Goal: Transaction & Acquisition: Book appointment/travel/reservation

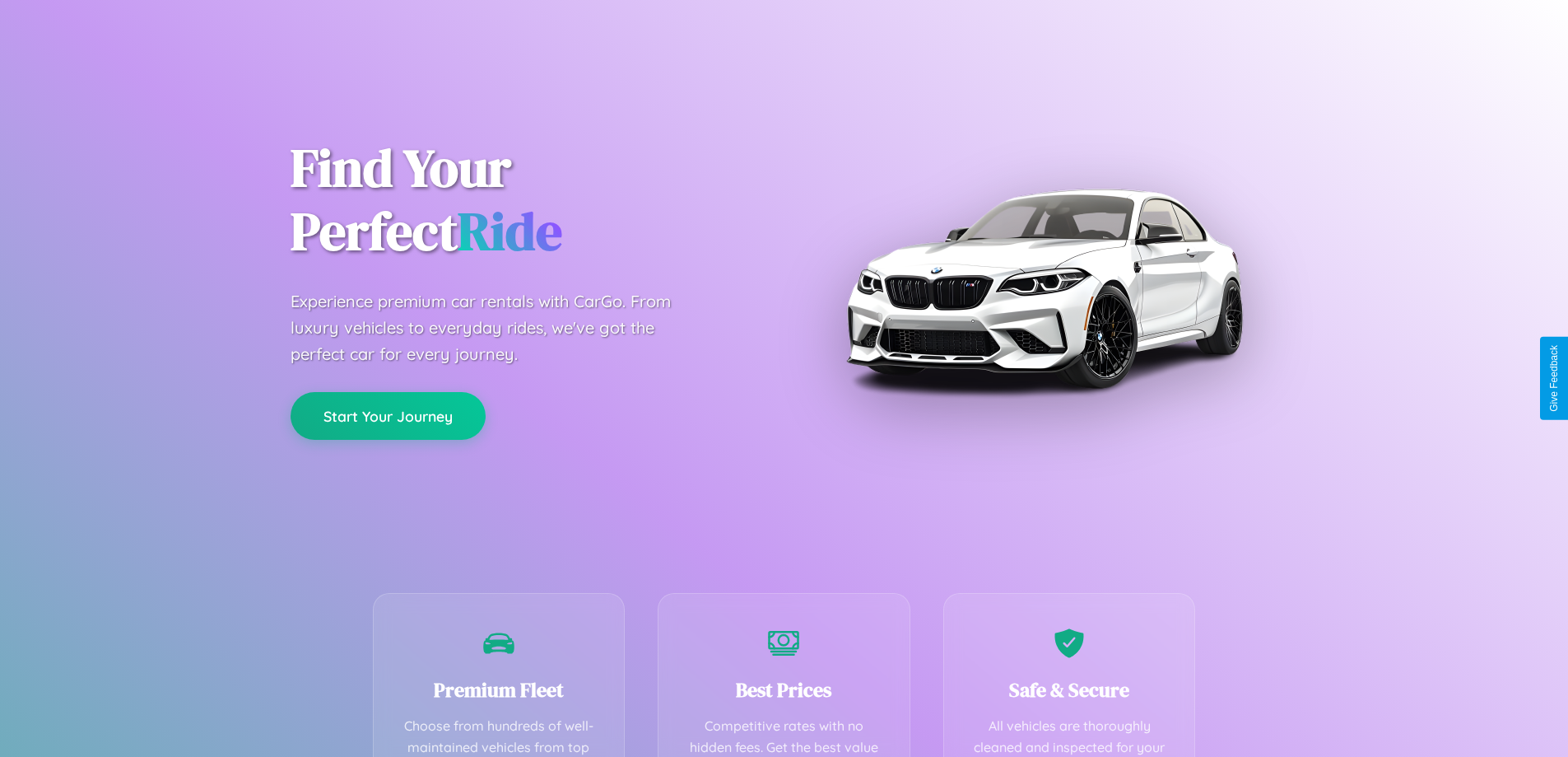
scroll to position [480, 0]
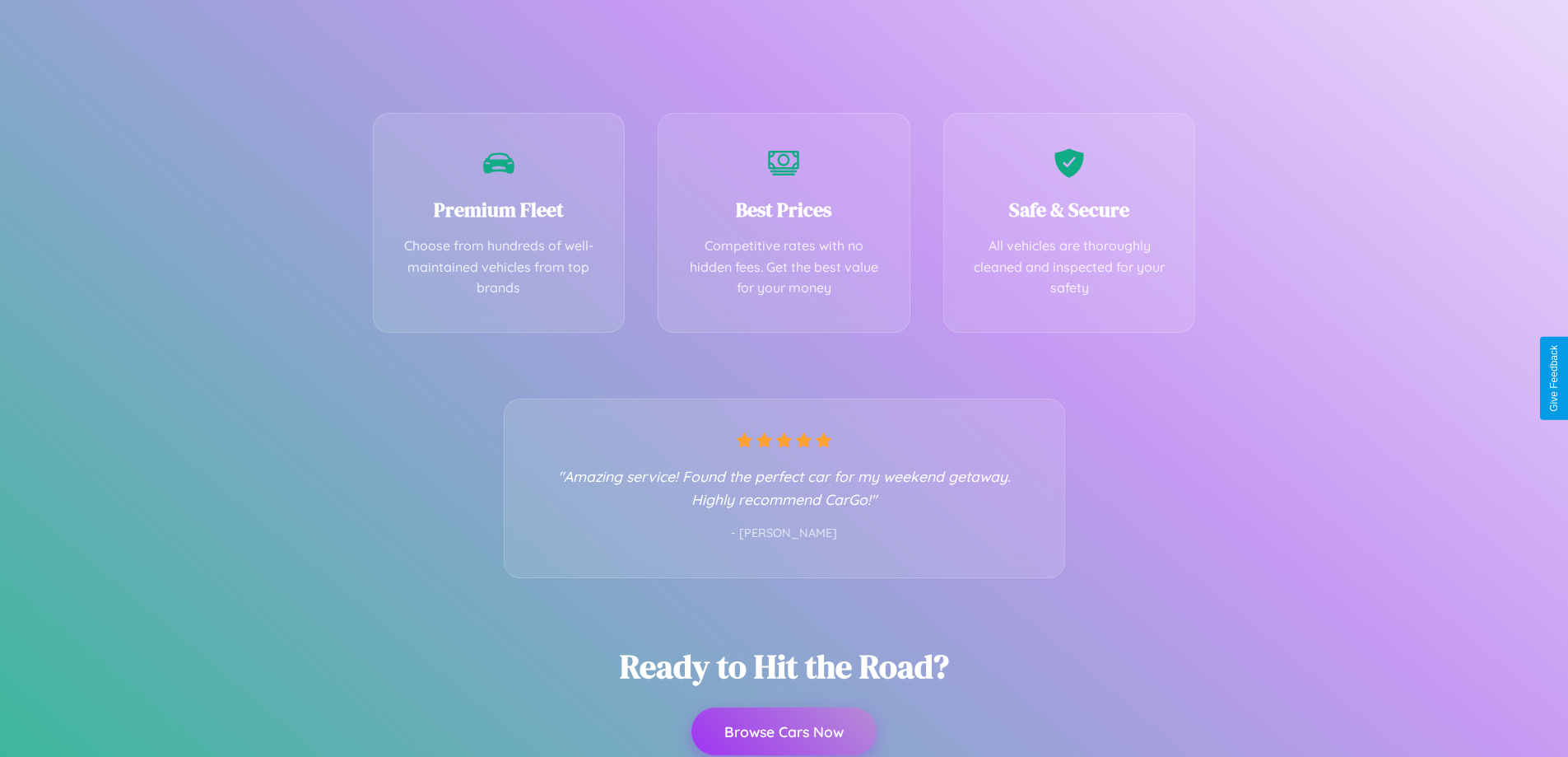
click at [784, 733] on button "Browse Cars Now" at bounding box center [784, 731] width 185 height 48
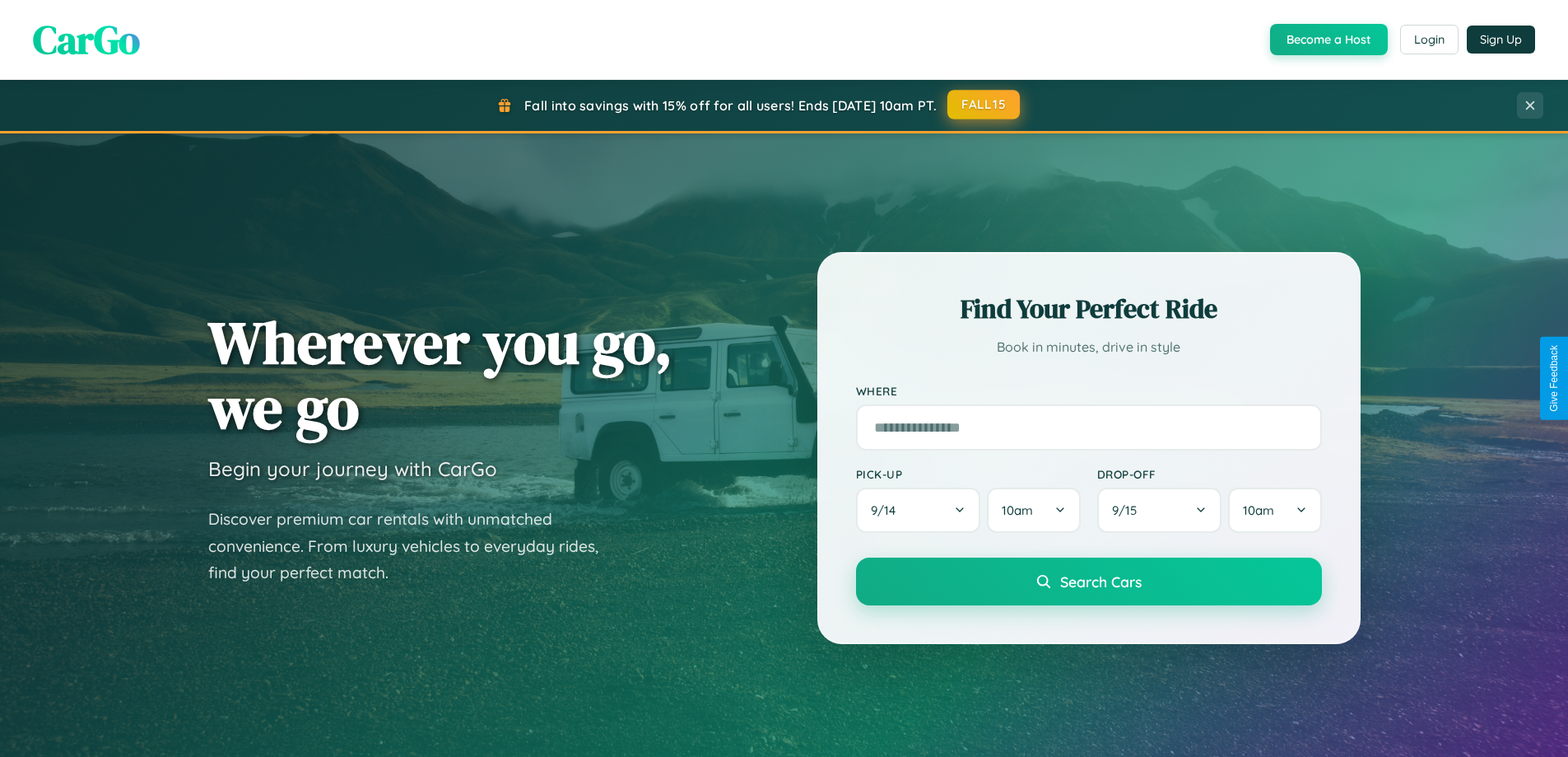
click at [985, 106] on button "FALL15" at bounding box center [984, 104] width 72 height 29
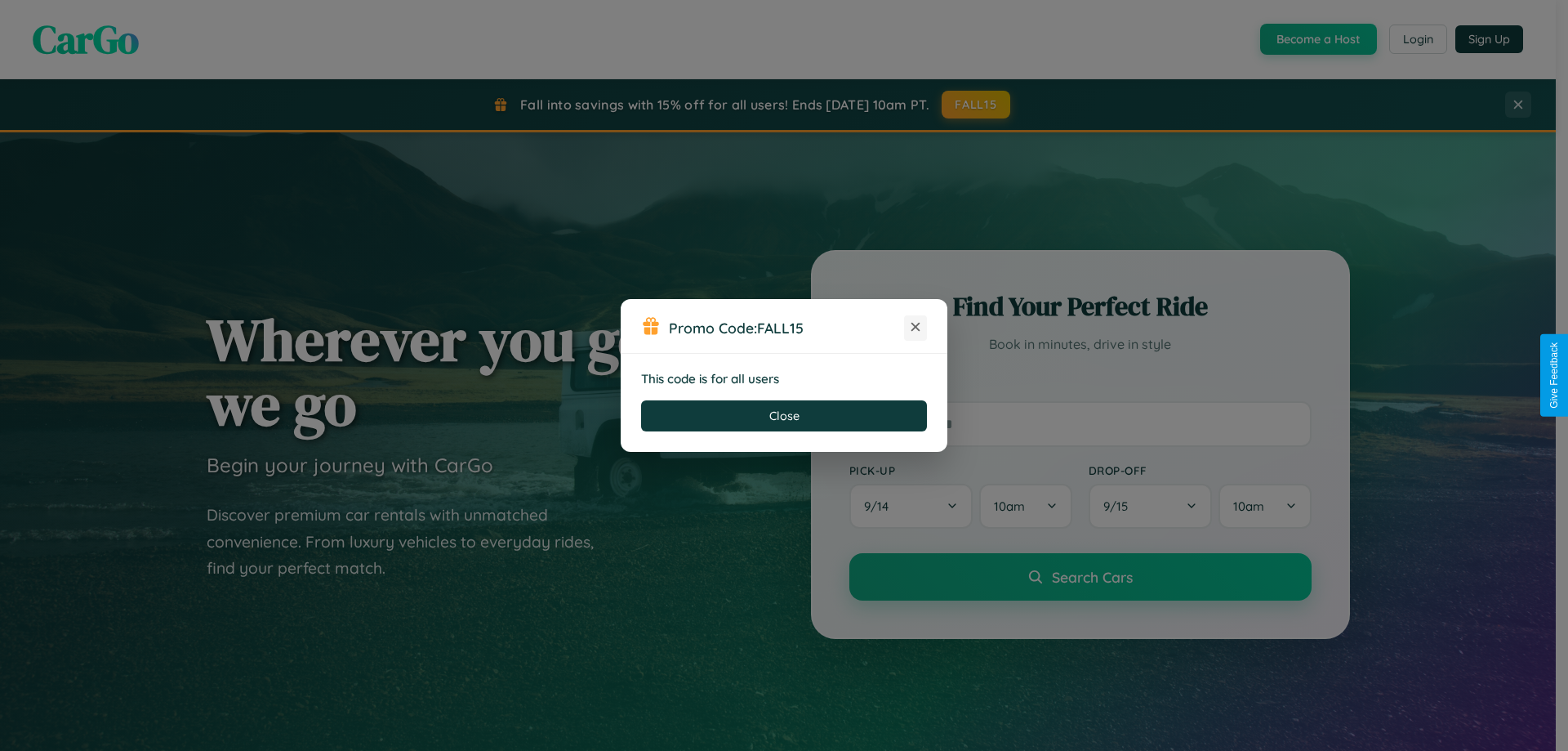
click at [916, 327] on icon at bounding box center [915, 326] width 16 height 16
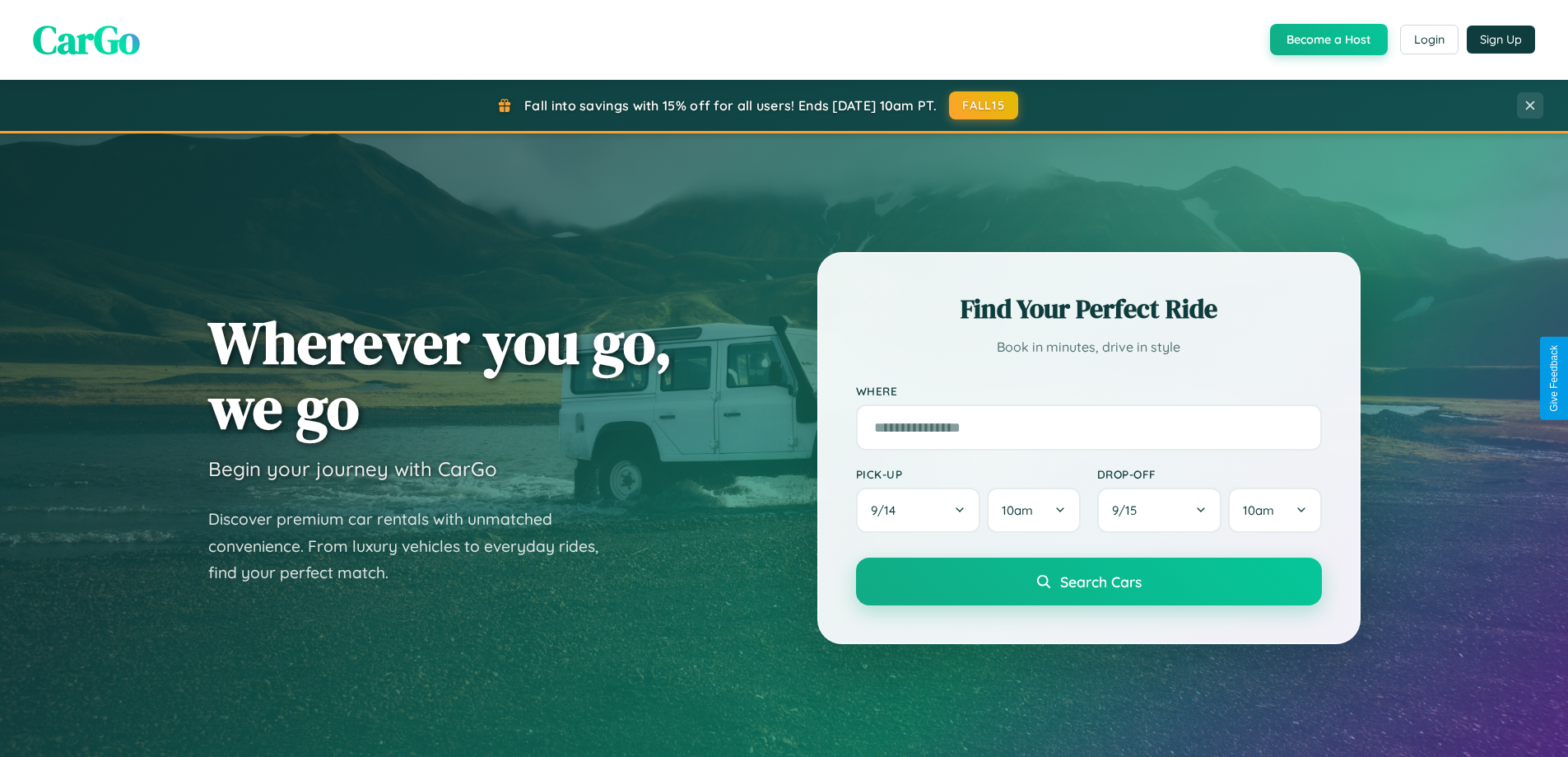
scroll to position [2646, 0]
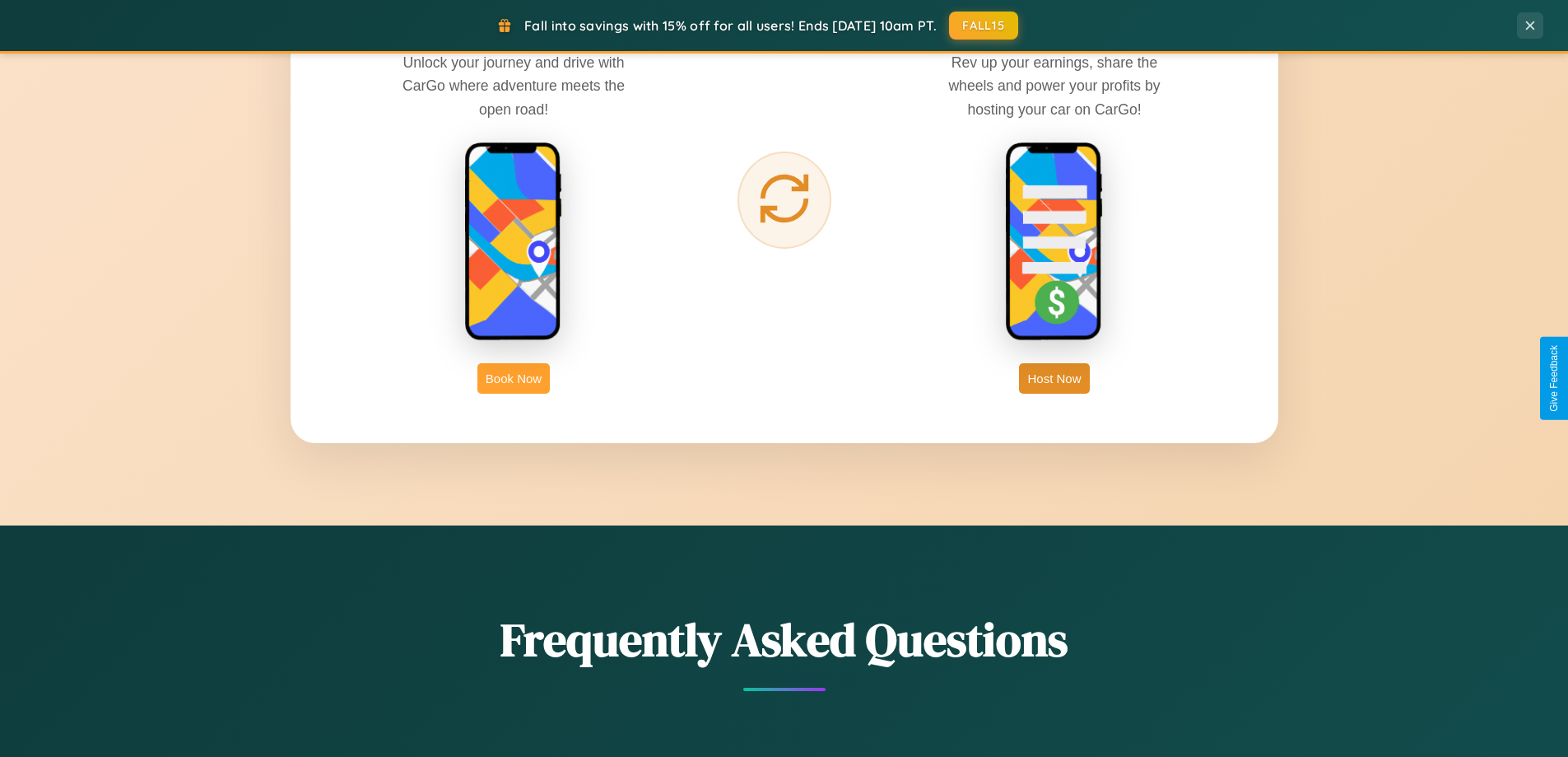
click at [513, 378] on button "Book Now" at bounding box center [513, 378] width 72 height 30
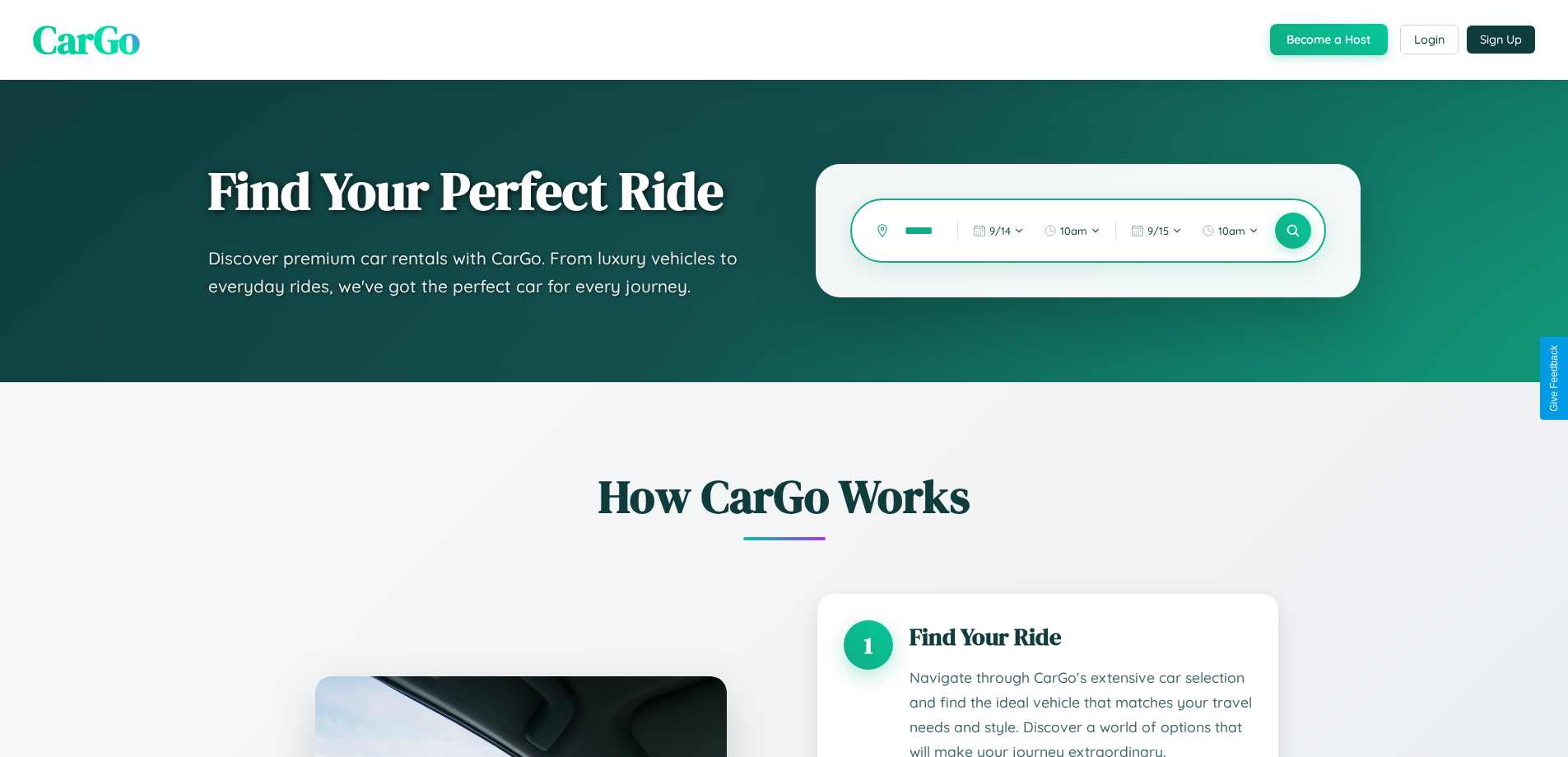
scroll to position [0, 13]
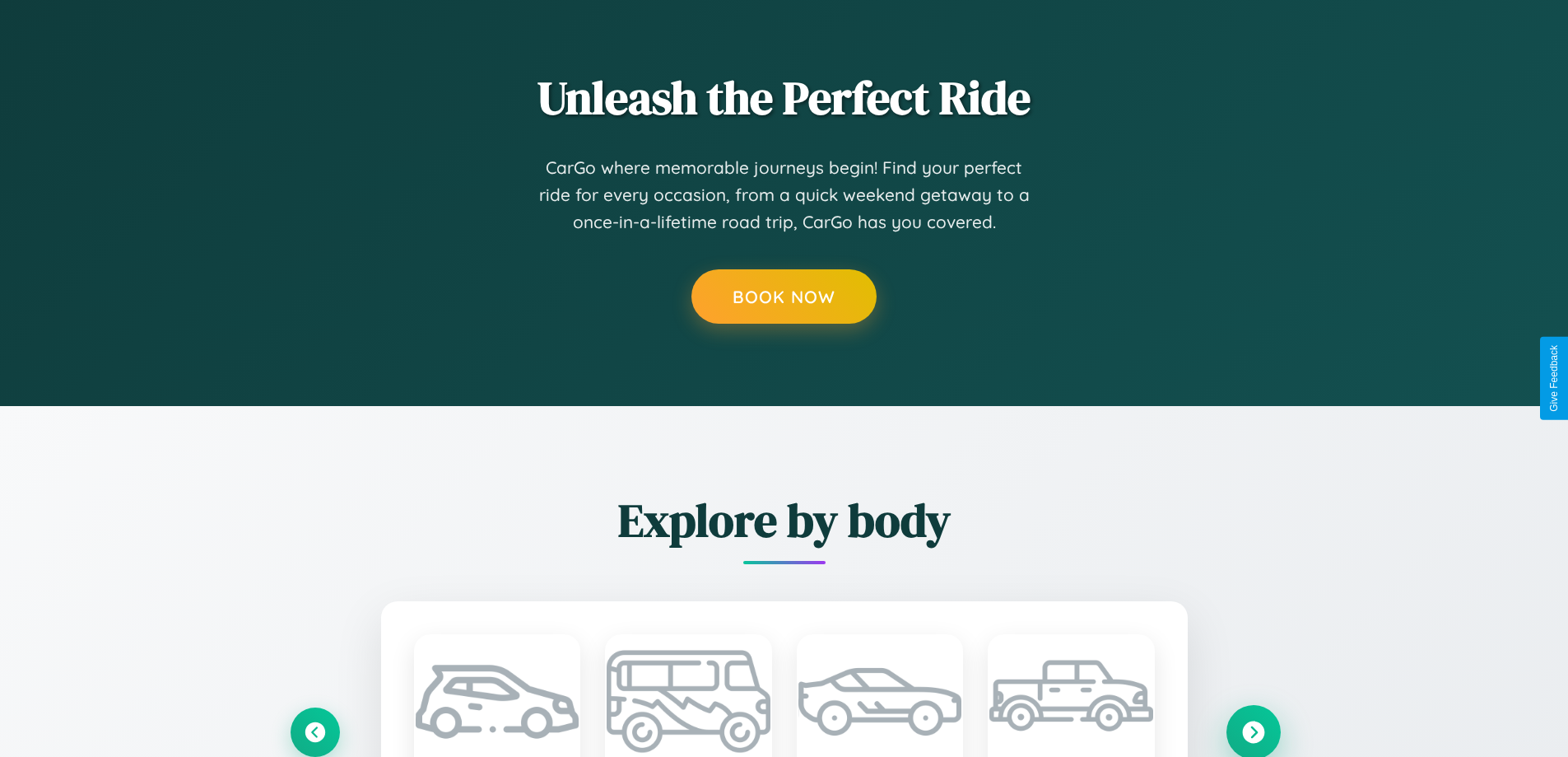
scroll to position [0, 31]
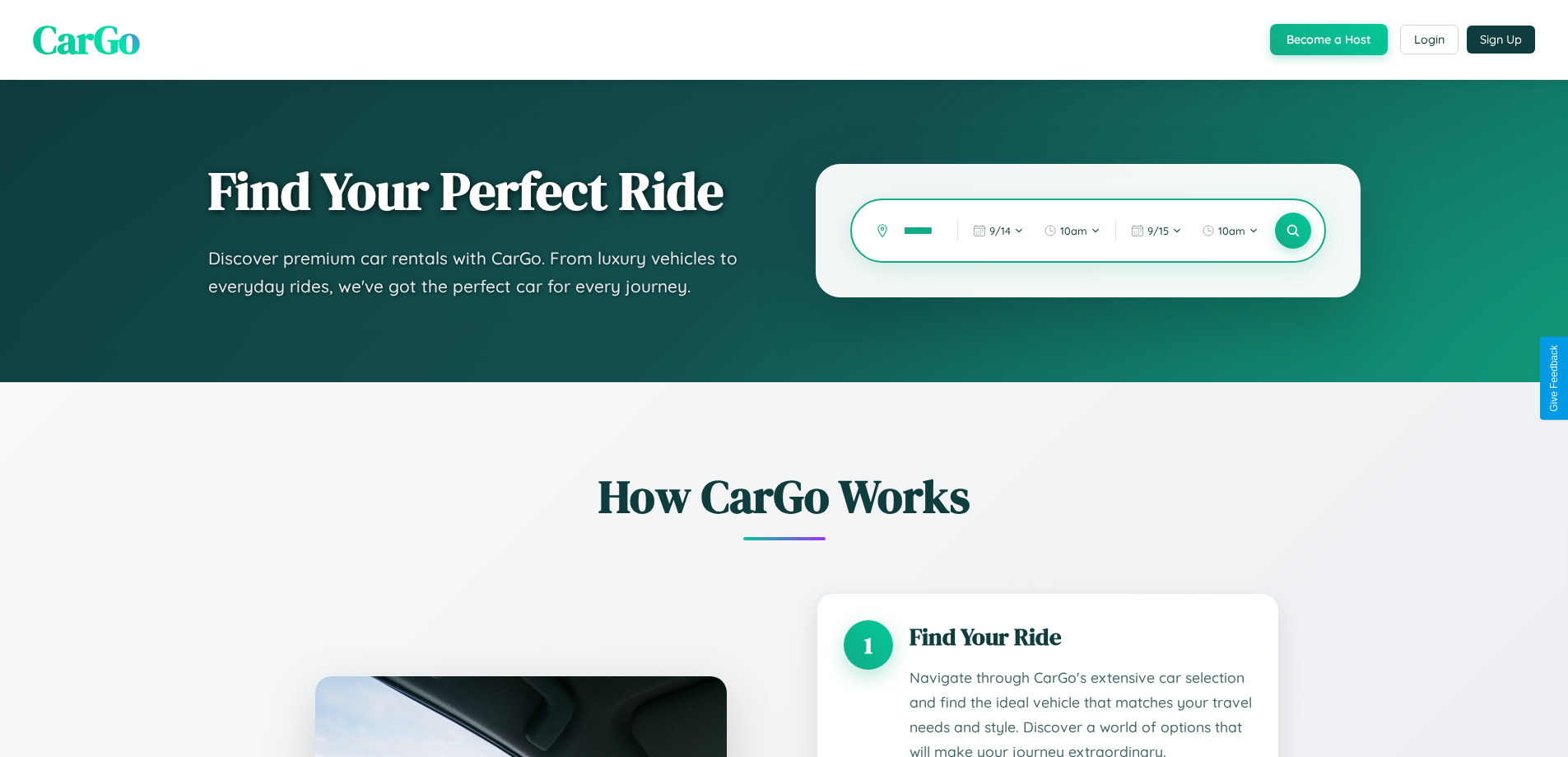
type input "*********"
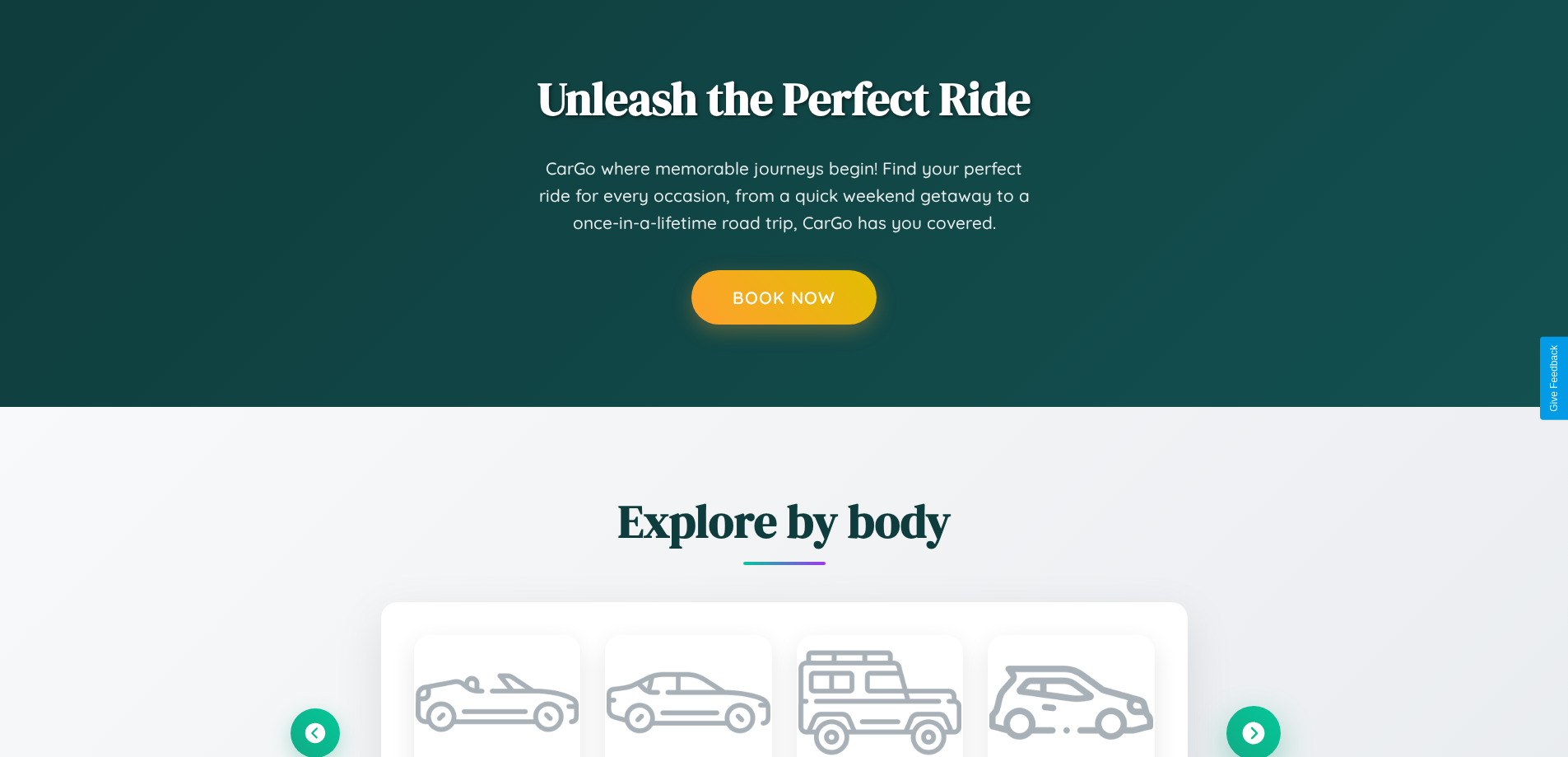
scroll to position [0, 0]
click at [1253, 730] on icon at bounding box center [1253, 731] width 22 height 22
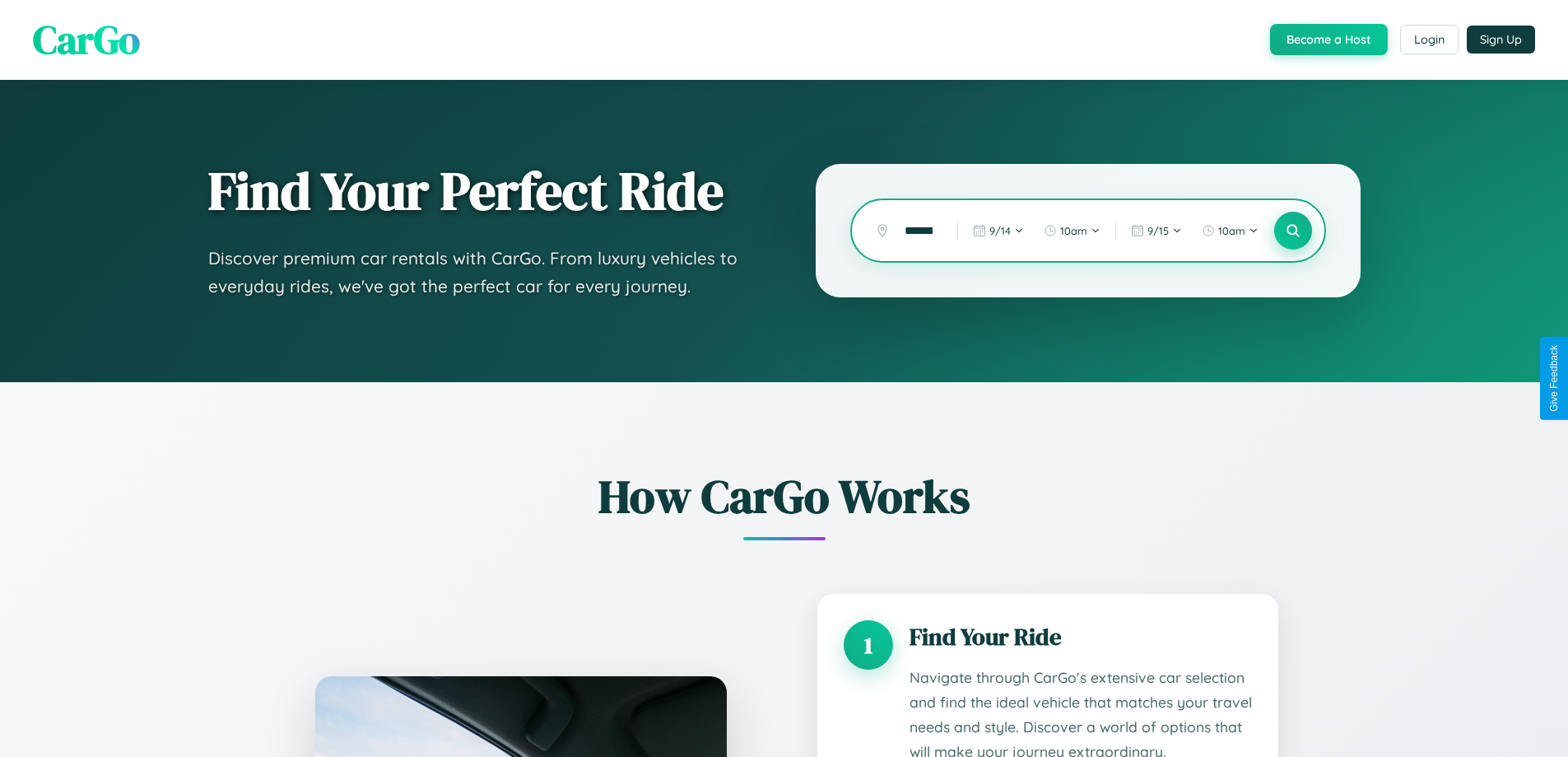
click at [1292, 230] on icon at bounding box center [1293, 231] width 15 height 15
